Goal: Navigation & Orientation: Understand site structure

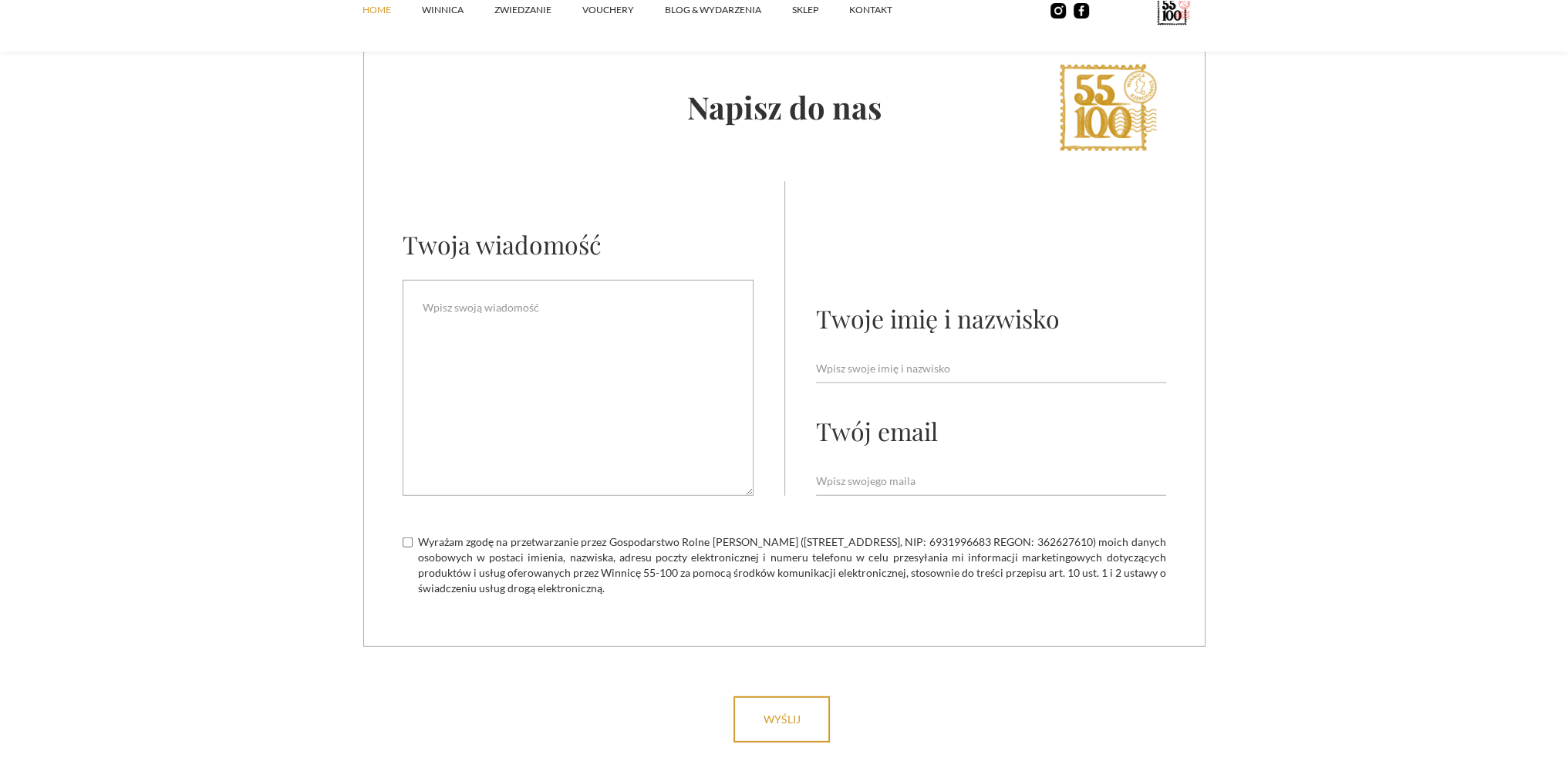
scroll to position [6129, 0]
